Goal: Task Accomplishment & Management: Manage account settings

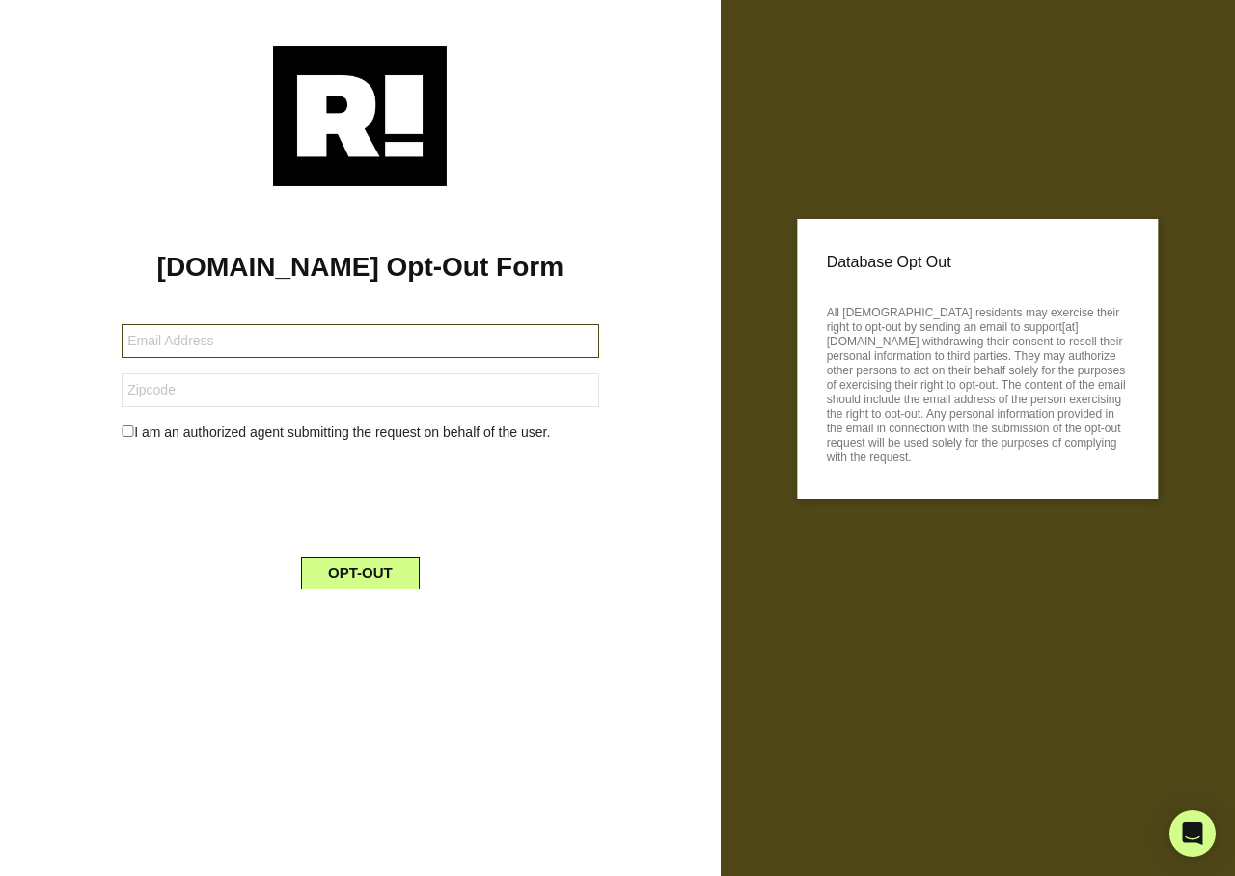
type input "[EMAIL_ADDRESS][DOMAIN_NAME]"
type input "54022"
type input "[EMAIL_ADDRESS][DOMAIN_NAME]"
type input "33951"
